Goal: Task Accomplishment & Management: Use online tool/utility

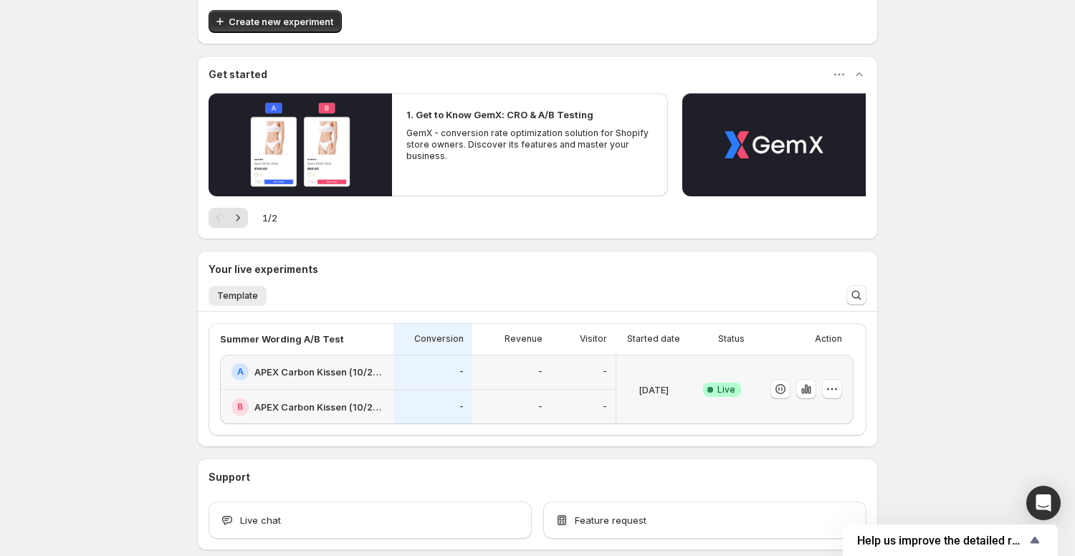
scroll to position [95, 0]
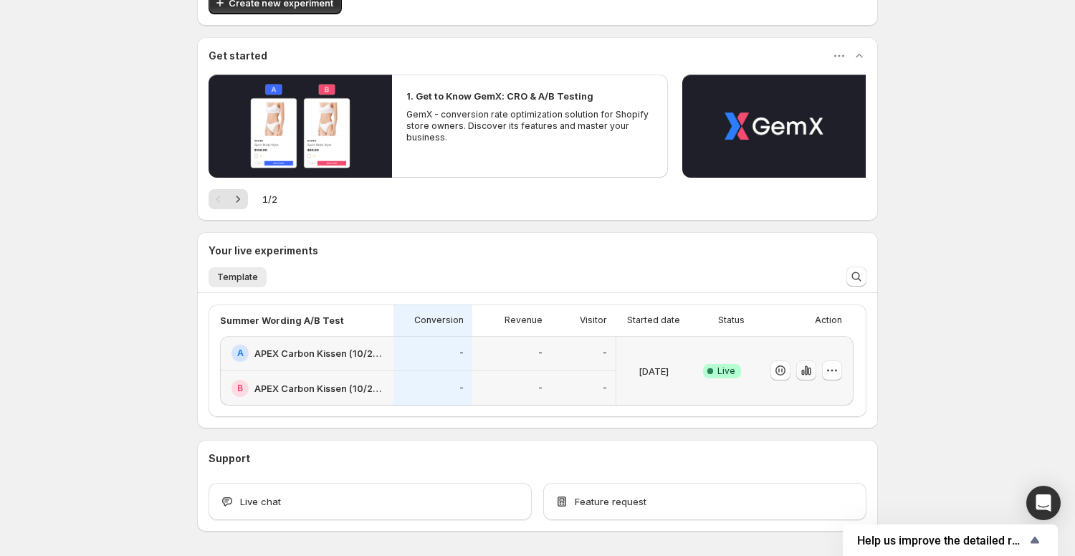
click at [812, 371] on icon "button" at bounding box center [806, 370] width 14 height 14
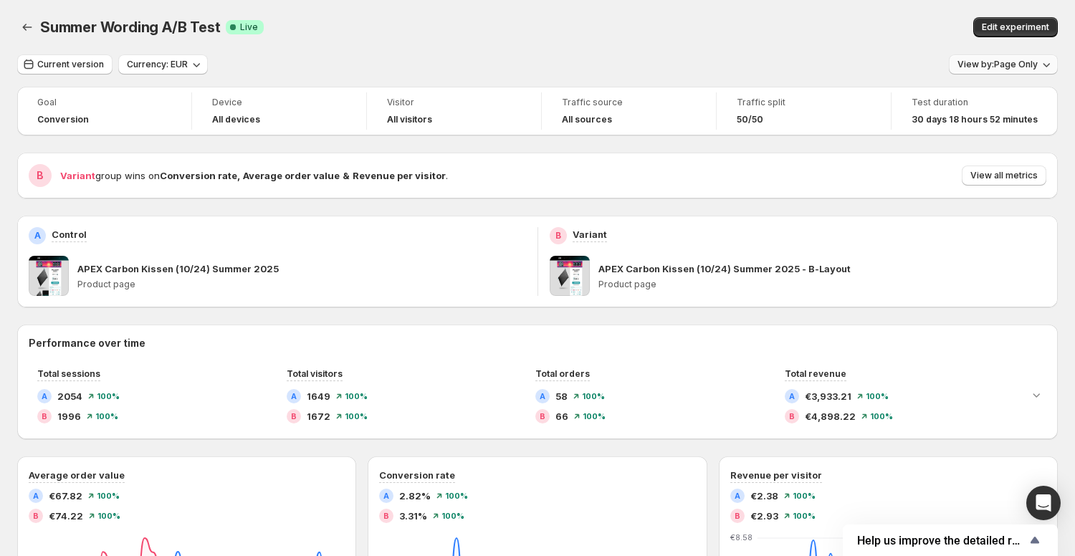
click at [1043, 64] on icon "button" at bounding box center [1046, 65] width 7 height 4
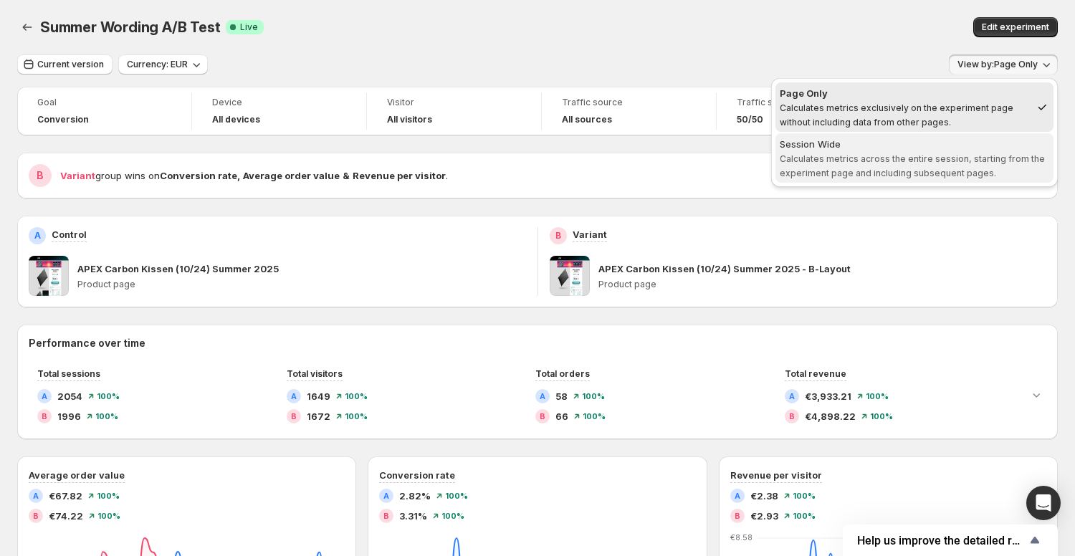
click at [984, 137] on div "Session Wide" at bounding box center [914, 144] width 269 height 14
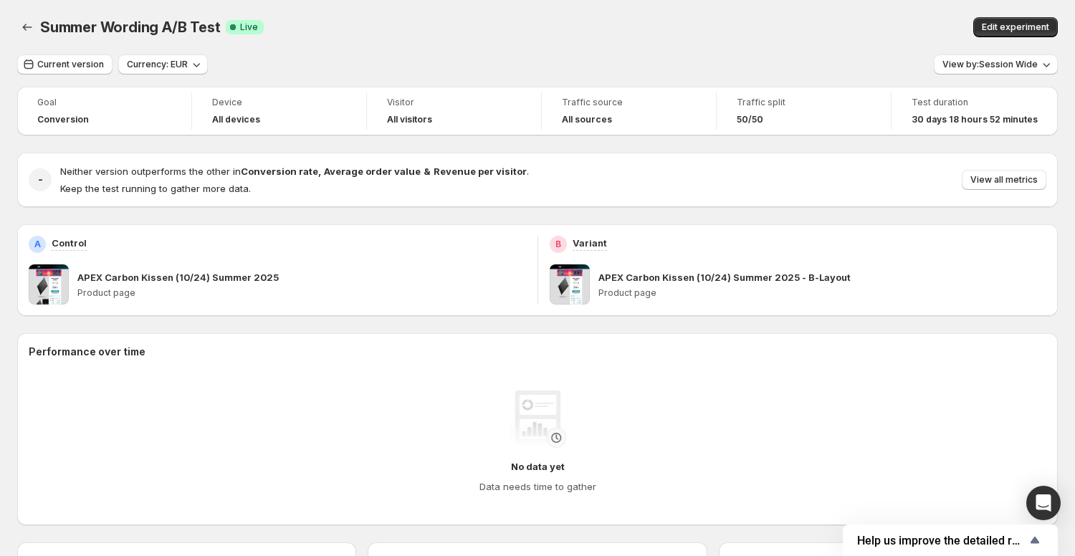
click at [424, 13] on div "Summer Wording A/B Test. This page is ready Summer Wording A/B Test Success Com…" at bounding box center [537, 27] width 1041 height 54
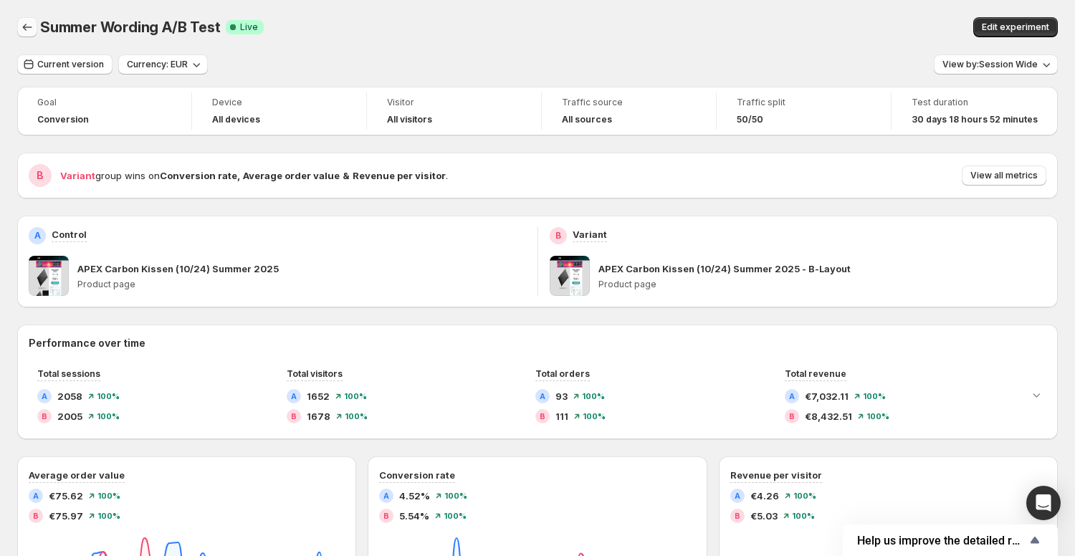
click at [25, 28] on icon "Back" at bounding box center [27, 27] width 14 height 14
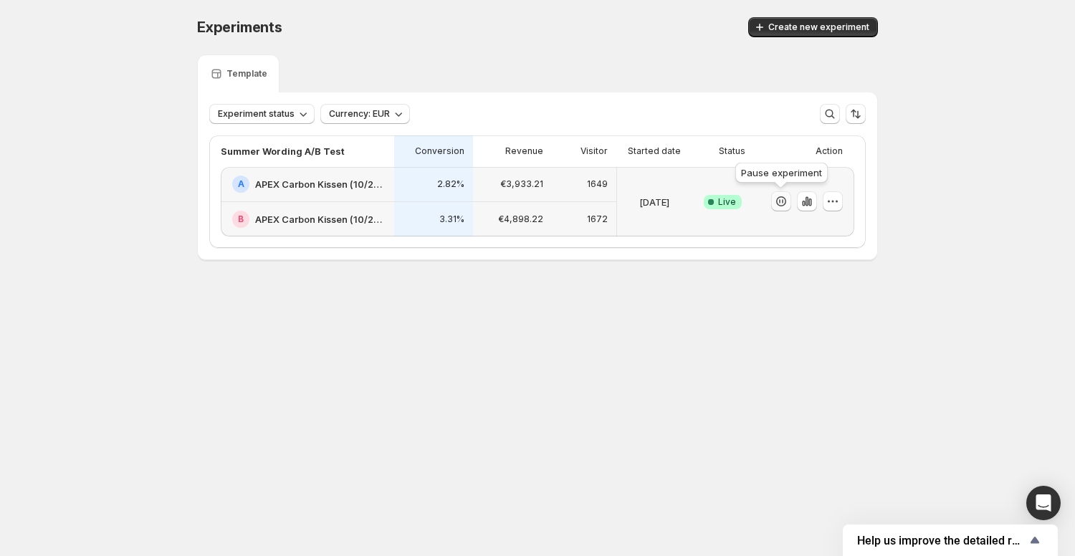
click at [776, 203] on icon "button" at bounding box center [781, 201] width 14 height 14
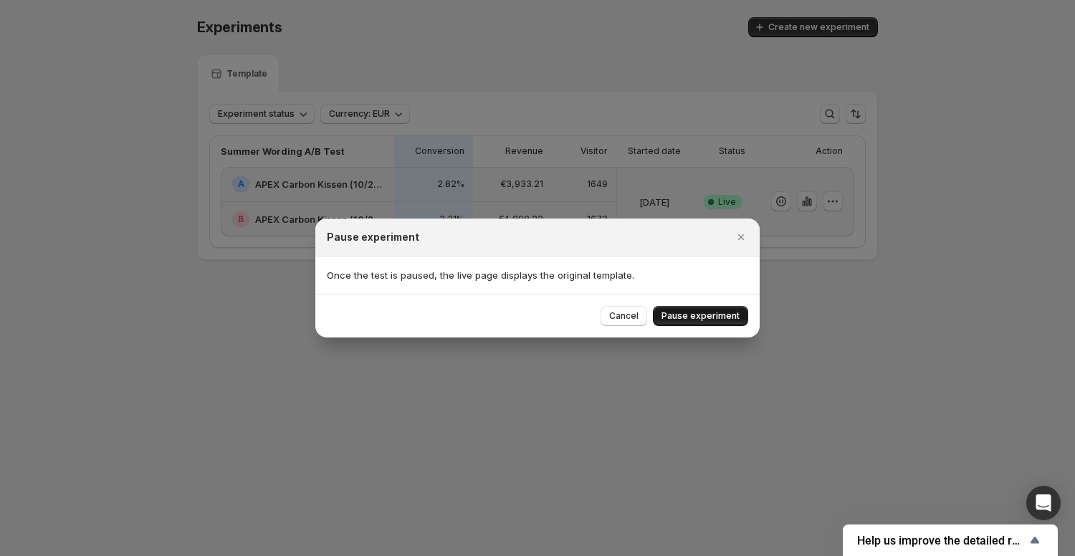
click at [692, 316] on span "Pause experiment" at bounding box center [700, 315] width 78 height 11
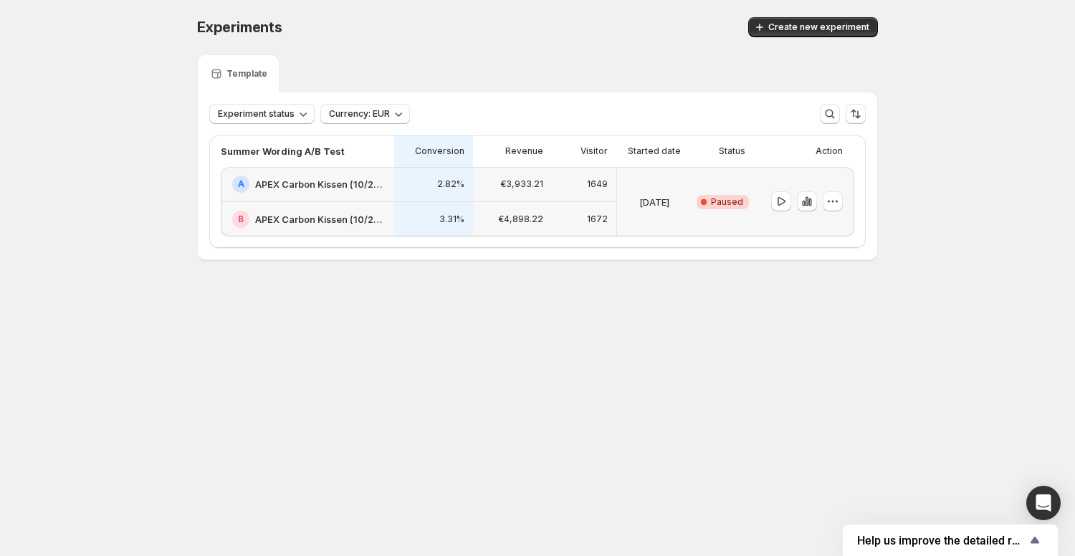
click at [692, 316] on div "Experiments. This page is ready Experiments Create new experiment Template Expe…" at bounding box center [537, 169] width 715 height 338
